Goal: Check status: Check status

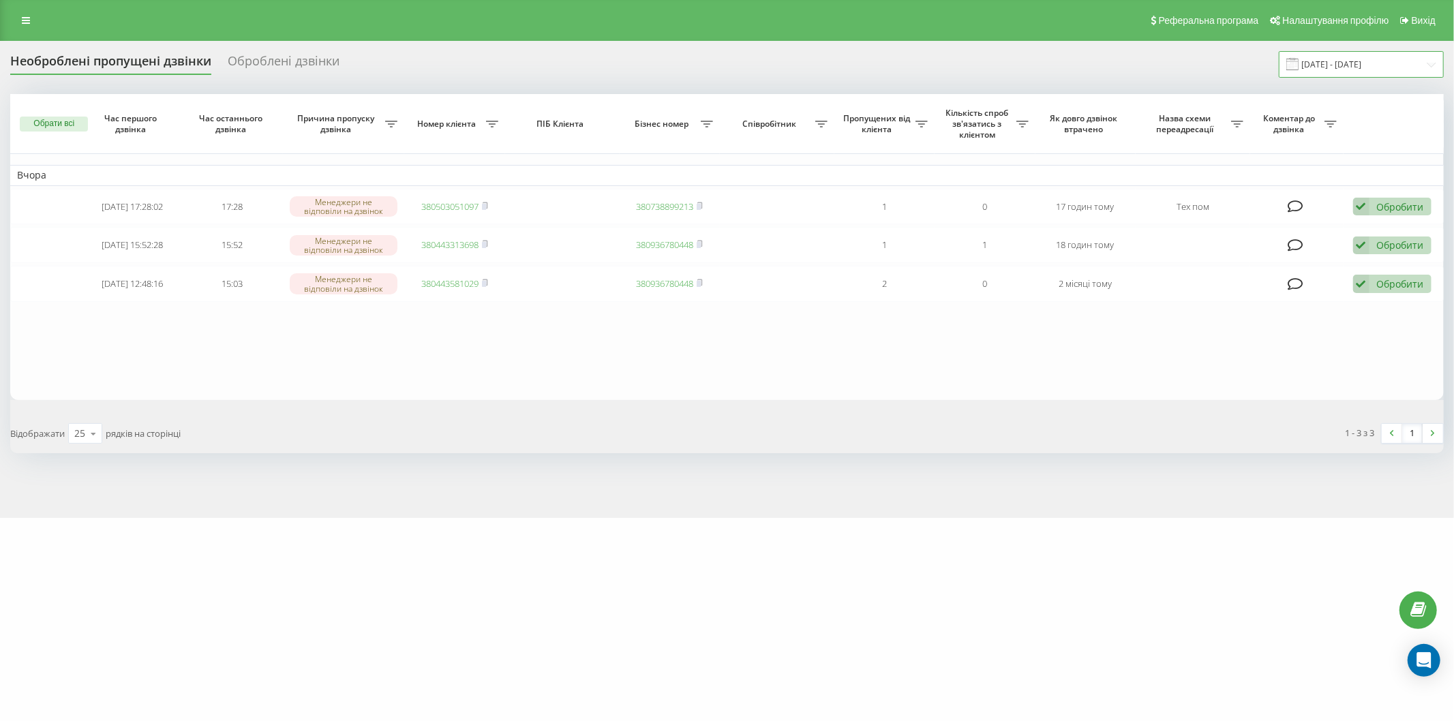
click at [1339, 63] on input "[DATE] - [DATE]" at bounding box center [1361, 64] width 165 height 27
click at [1329, 59] on input "[DATE] - [DATE]" at bounding box center [1361, 64] width 165 height 27
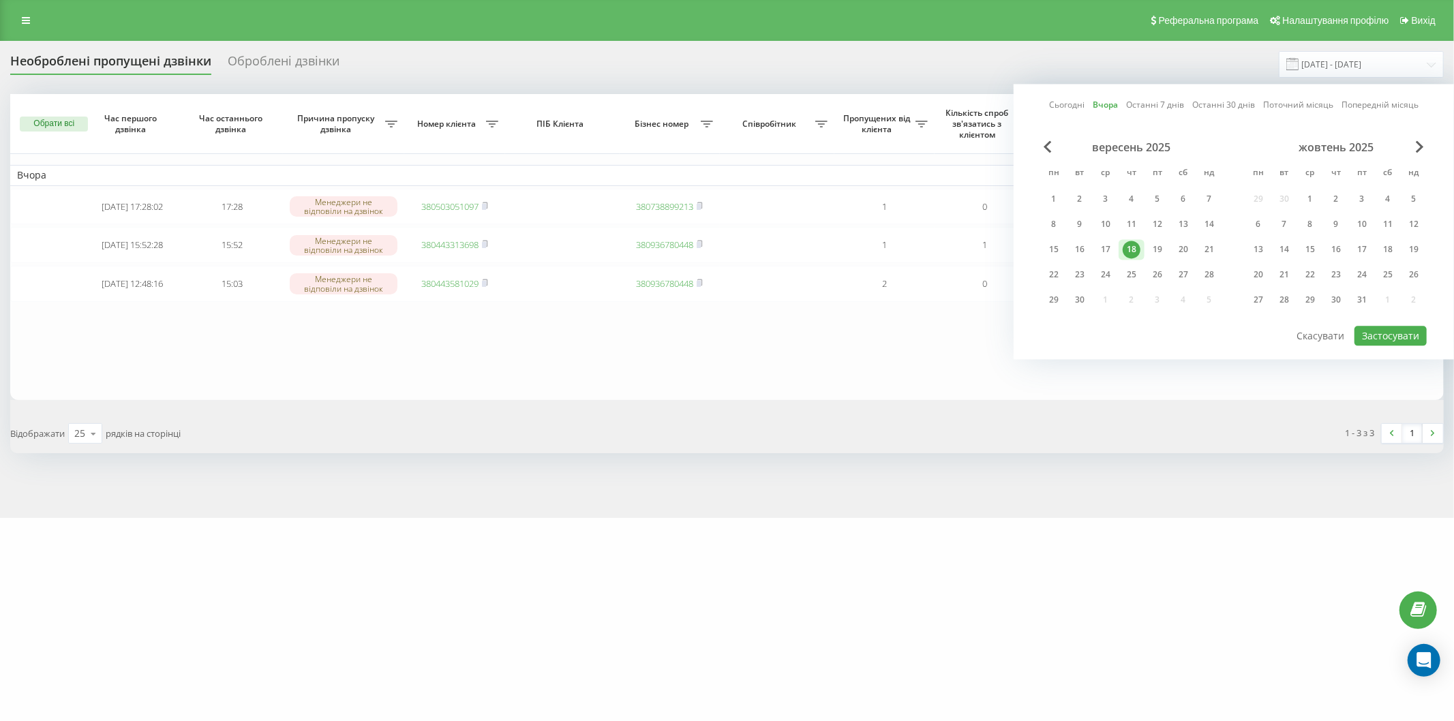
click at [1064, 105] on link "Сьогодні" at bounding box center [1066, 105] width 35 height 13
click at [1384, 327] on button "Застосувати" at bounding box center [1390, 336] width 72 height 20
type input "19.09.2025 - 19.09.2025"
